Goal: Task Accomplishment & Management: Complete application form

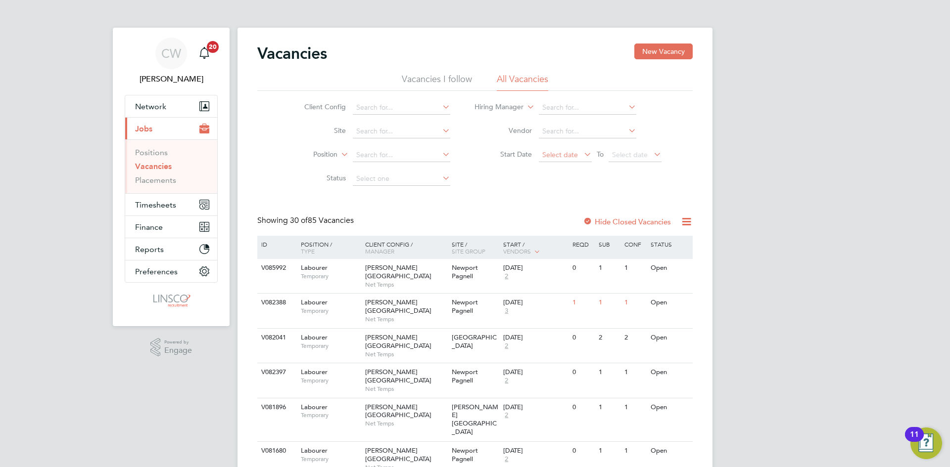
click at [560, 150] on span "Select date" at bounding box center [565, 155] width 53 height 13
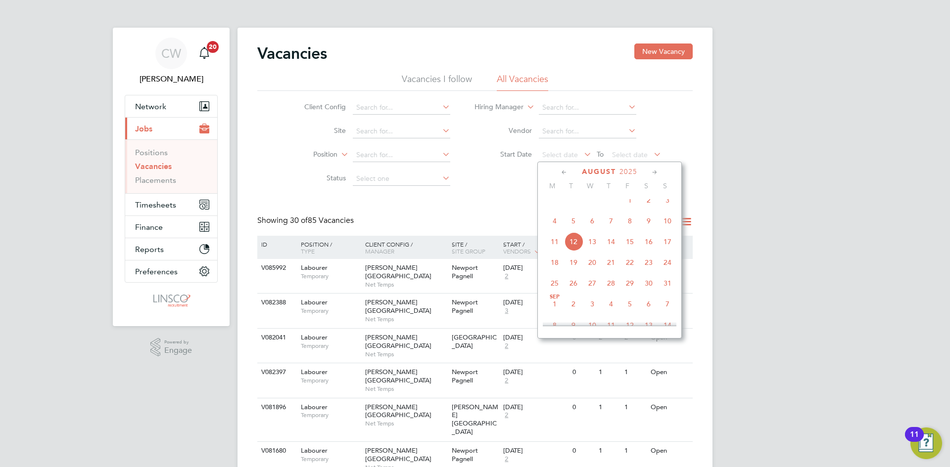
click at [569, 251] on span "12" at bounding box center [573, 241] width 19 height 19
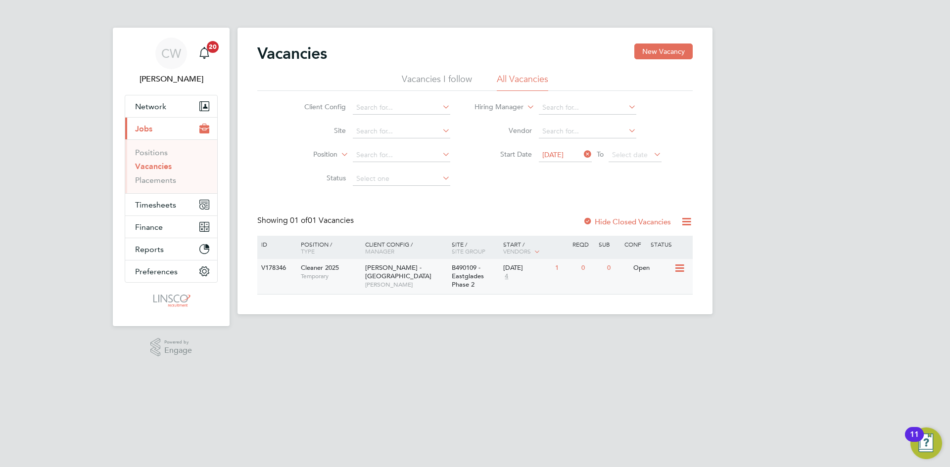
click at [408, 281] on span "[PERSON_NAME]" at bounding box center [406, 285] width 82 height 8
click at [404, 113] on input at bounding box center [401, 108] width 97 height 14
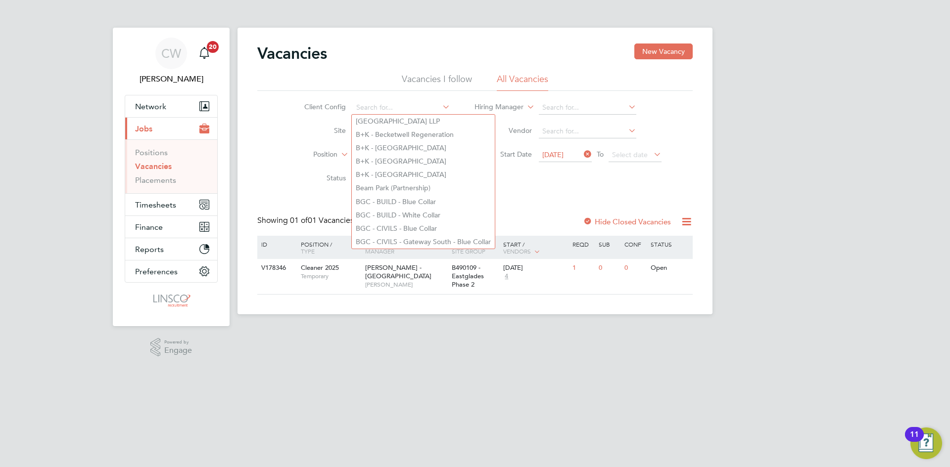
click at [547, 190] on div "Client Config Site Position Status Hiring Manager Vendor Start Date 12 Aug 2025…" at bounding box center [474, 141] width 435 height 100
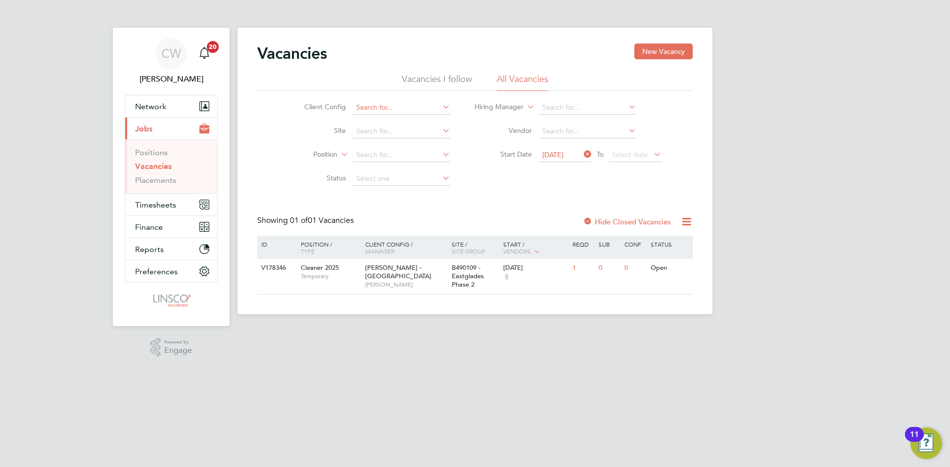
click at [388, 111] on input at bounding box center [401, 108] width 97 height 14
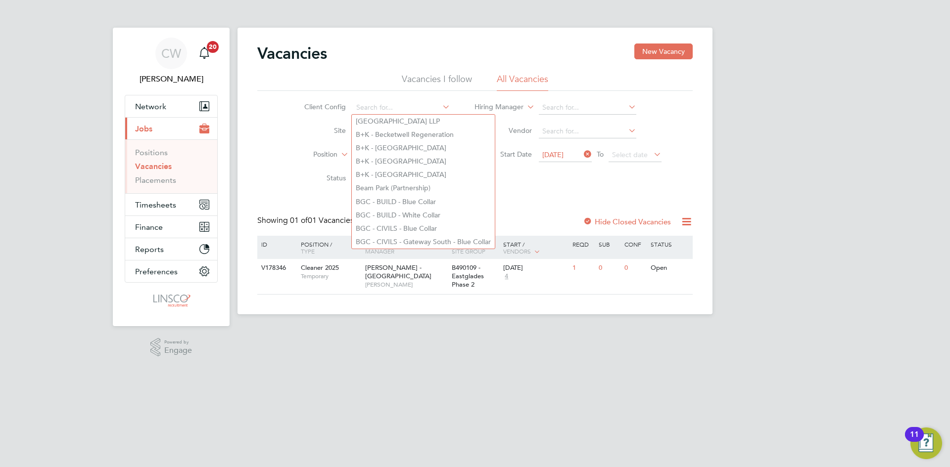
click at [534, 198] on div "Vacancies New Vacancy Vacancies I follow All Vacancies Client Config Site Posit…" at bounding box center [474, 169] width 435 height 251
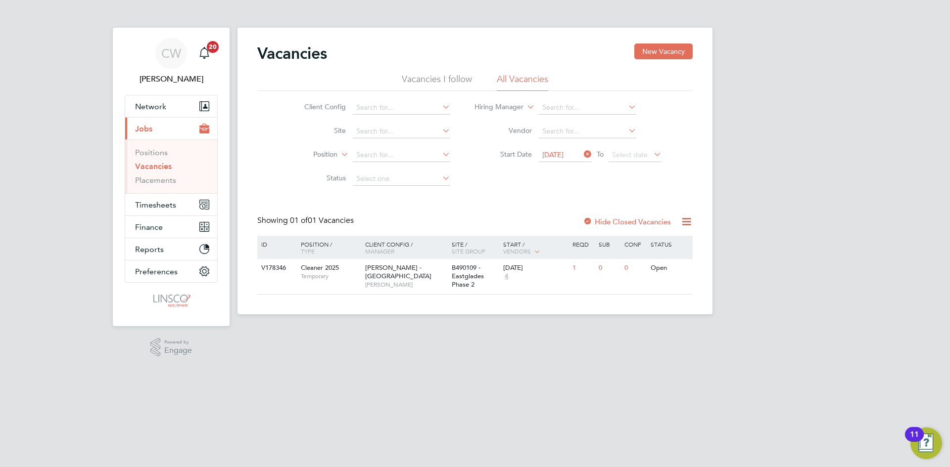
click at [582, 155] on icon at bounding box center [582, 154] width 0 height 14
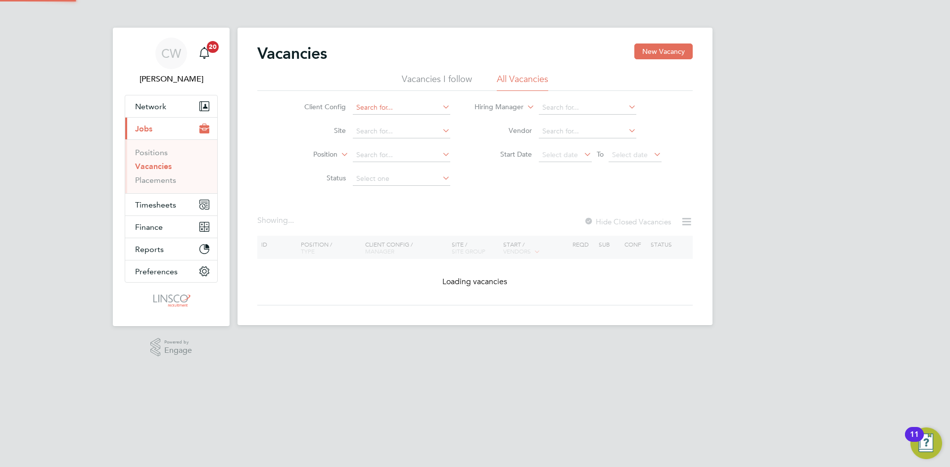
click at [397, 110] on input at bounding box center [401, 108] width 97 height 14
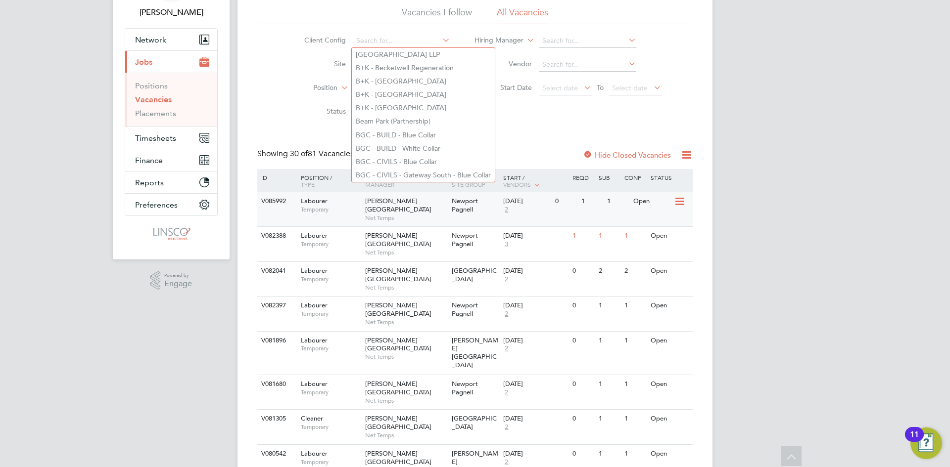
scroll to position [49, 0]
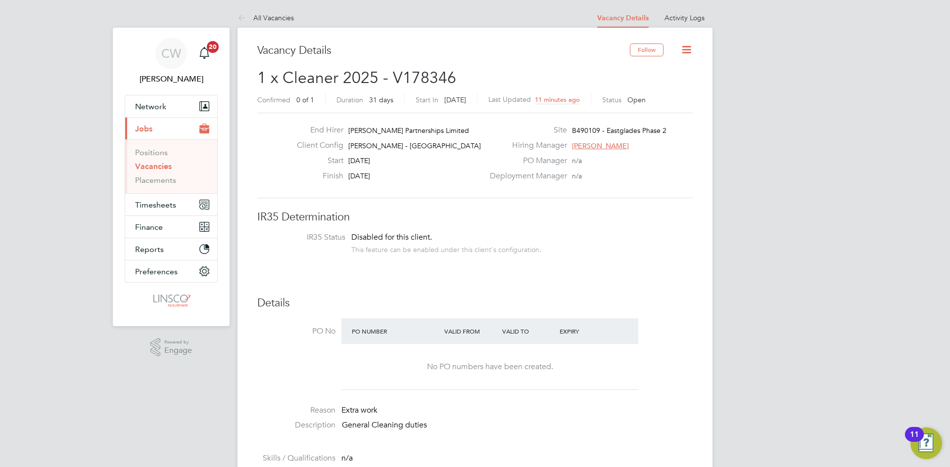
click at [600, 130] on span "B490109 - Eastglades Phase 2" at bounding box center [619, 130] width 94 height 9
click at [620, 129] on span "B490109 - Eastglades Phase 2" at bounding box center [619, 130] width 94 height 9
drag, startPoint x: 572, startPoint y: 127, endPoint x: 678, endPoint y: 128, distance: 105.8
click at [680, 129] on div "Site B490109 - Eastglades Phase 2" at bounding box center [590, 132] width 213 height 15
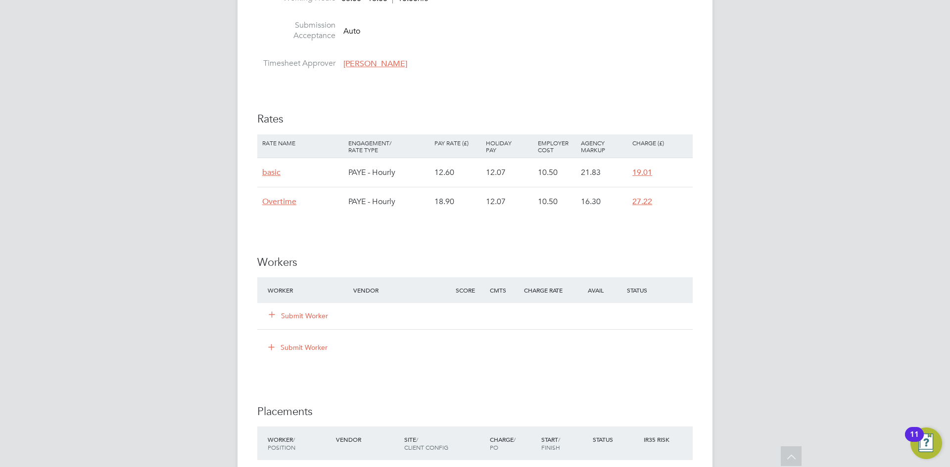
scroll to position [593, 0]
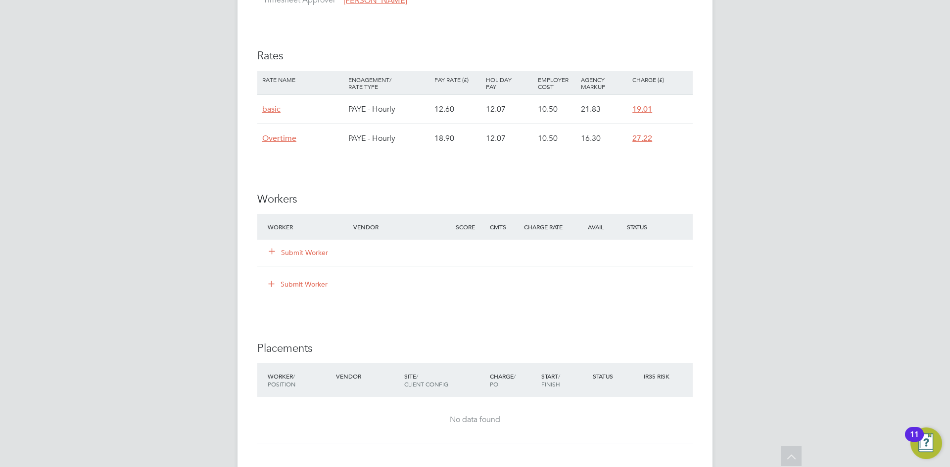
click at [300, 252] on button "Submit Worker" at bounding box center [298, 253] width 59 height 10
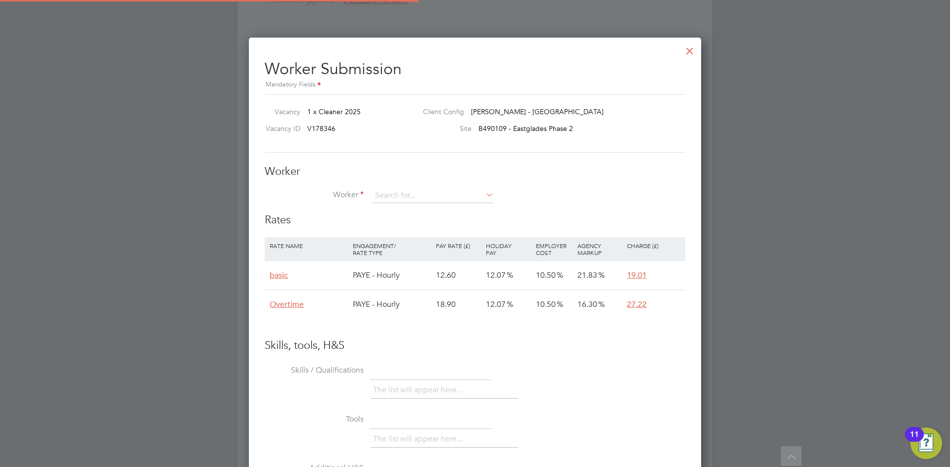
scroll to position [5, 5]
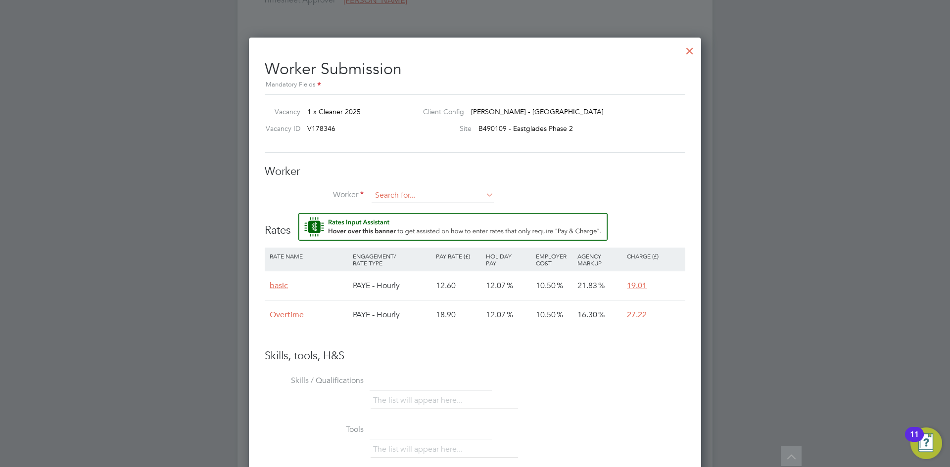
click at [401, 195] on input at bounding box center [432, 195] width 122 height 15
click at [393, 225] on li "+ Add new" at bounding box center [432, 222] width 123 height 13
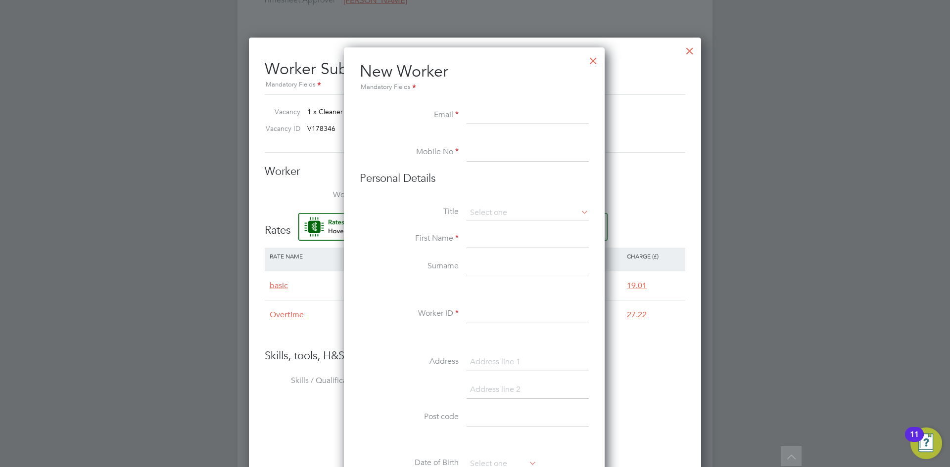
drag, startPoint x: 491, startPoint y: 116, endPoint x: 479, endPoint y: 125, distance: 14.8
click at [490, 116] on input at bounding box center [527, 116] width 122 height 18
click at [491, 113] on input at bounding box center [527, 116] width 122 height 18
paste input "[EMAIL_ADDRESS][DOMAIN_NAME]"
type input "[EMAIL_ADDRESS][DOMAIN_NAME]"
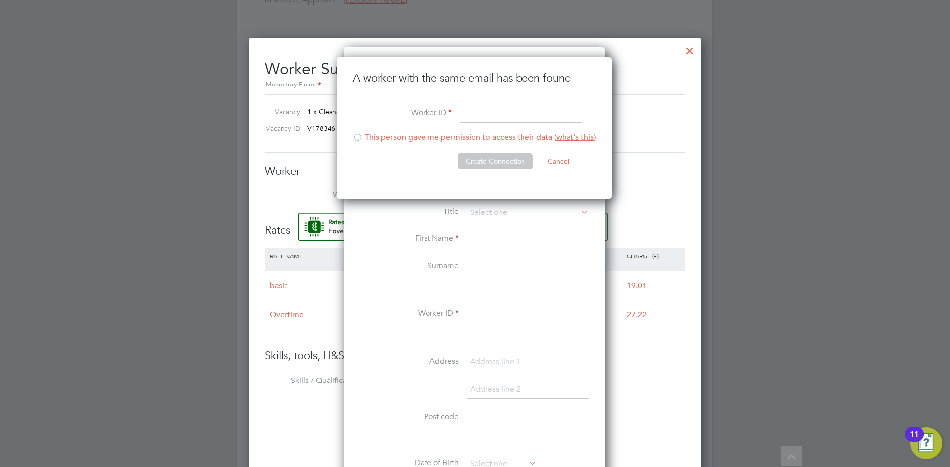
click at [565, 157] on button "Cancel" at bounding box center [558, 161] width 37 height 16
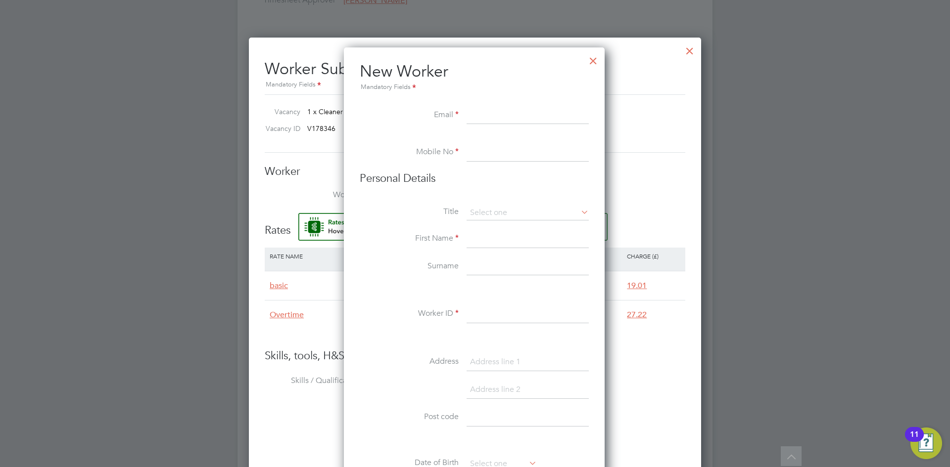
click at [595, 61] on div at bounding box center [593, 58] width 18 height 18
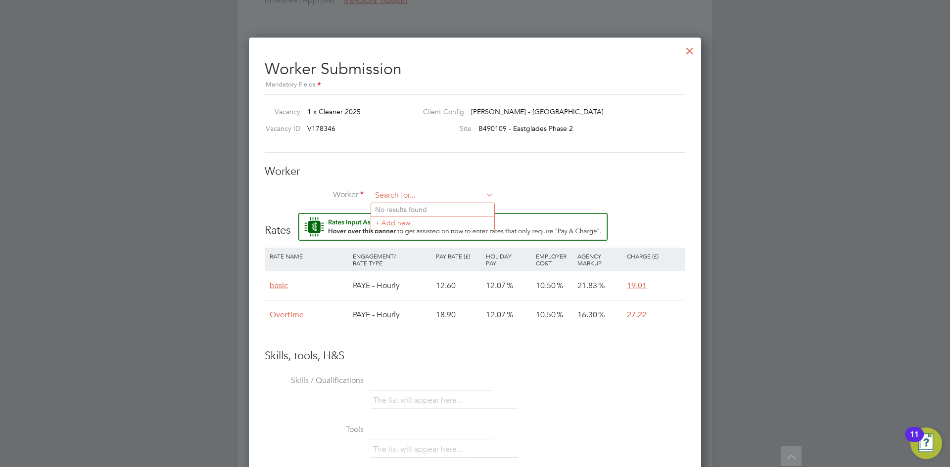
click at [418, 190] on input at bounding box center [432, 195] width 122 height 15
type input "najima"
click at [427, 194] on input at bounding box center [432, 195] width 122 height 15
click at [406, 225] on li "+ Add new" at bounding box center [432, 222] width 123 height 13
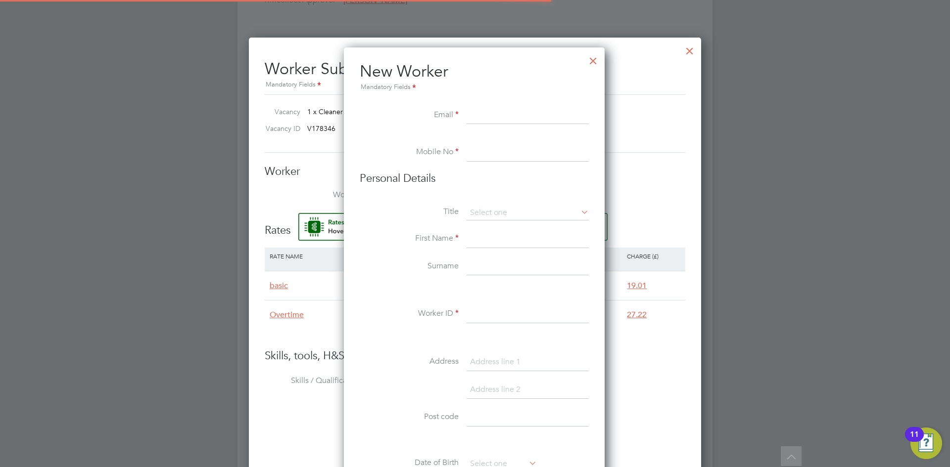
scroll to position [842, 262]
click at [503, 118] on input at bounding box center [527, 116] width 122 height 18
type input "[EMAIL_ADDRESS][DOMAIN_NAME]"
click at [523, 149] on input at bounding box center [527, 153] width 122 height 18
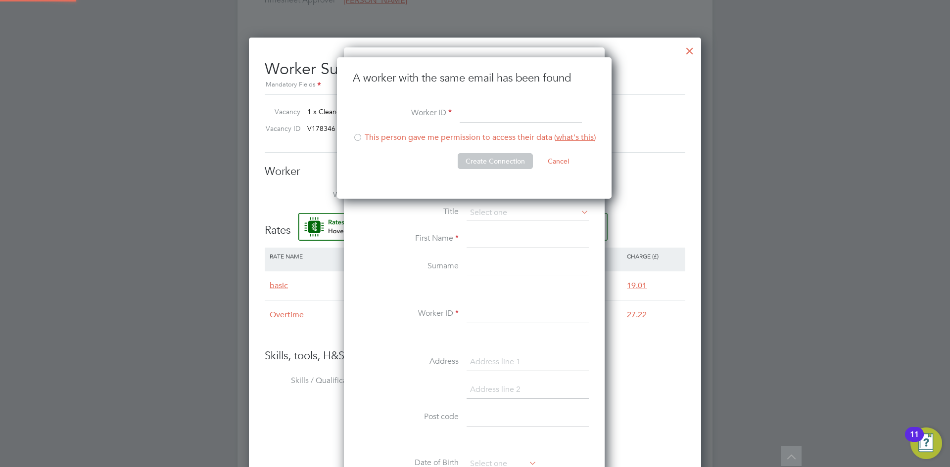
scroll to position [142, 276]
click at [447, 142] on li "This person gave me permission to access their data ( what's this )" at bounding box center [474, 143] width 243 height 20
click at [555, 159] on button "Cancel" at bounding box center [558, 161] width 37 height 16
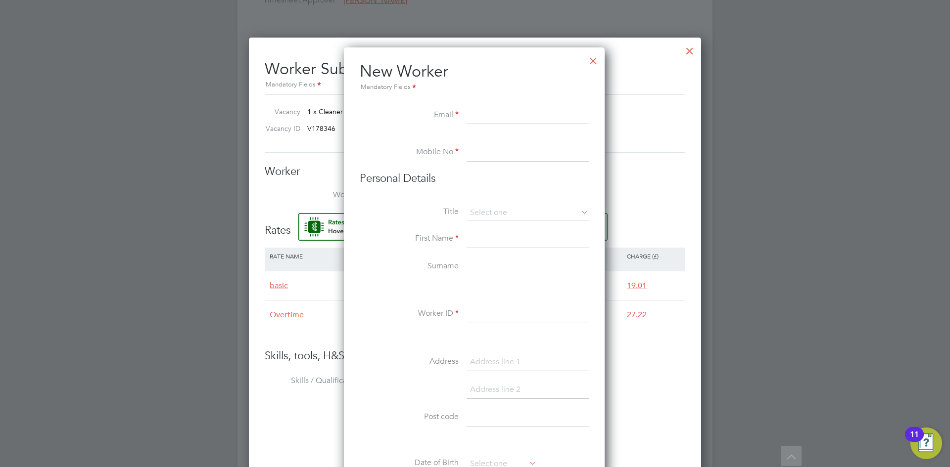
click at [515, 144] on input at bounding box center [527, 153] width 122 height 18
click at [473, 164] on li "Mobile No" at bounding box center [474, 158] width 229 height 28
click at [489, 151] on input at bounding box center [527, 153] width 122 height 18
paste input "07932450378"
type input "07932450378"
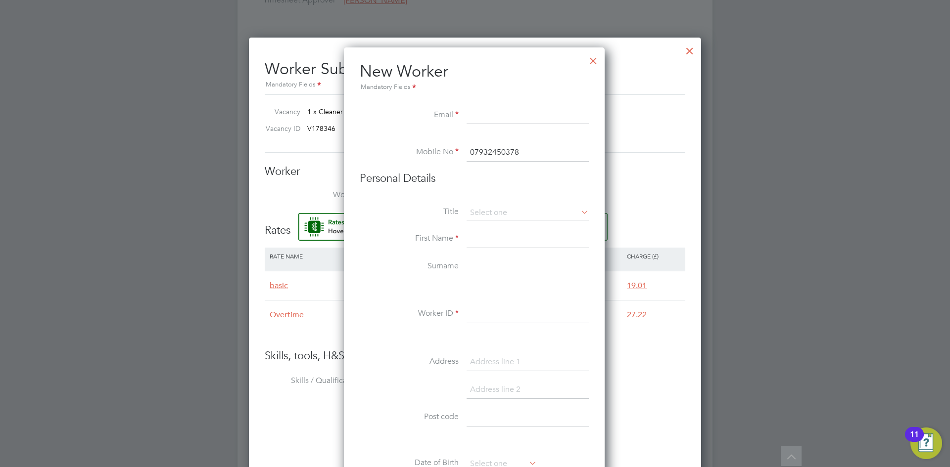
click at [486, 238] on input at bounding box center [527, 239] width 122 height 18
type input "Najima"
type input "[PERSON_NAME]"
type input "97177"
click at [397, 398] on li at bounding box center [474, 395] width 229 height 28
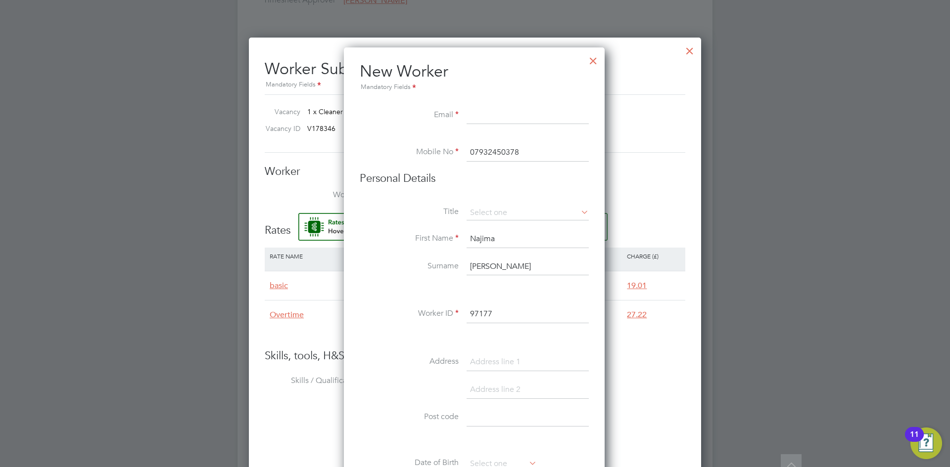
scroll to position [742, 0]
